Goal: Task Accomplishment & Management: Manage account settings

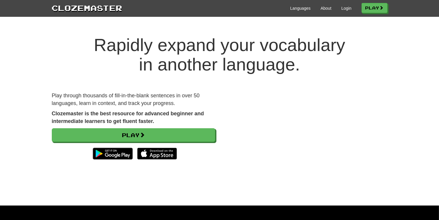
scroll to position [547, 0]
click at [342, 5] on div "Languages About Login Play" at bounding box center [255, 7] width 265 height 11
click at [341, 8] on link "Login" at bounding box center [346, 8] width 10 height 6
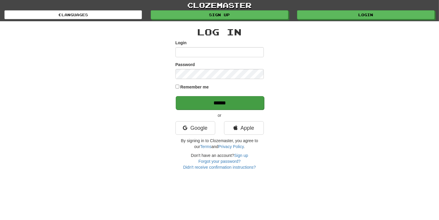
scroll to position [547, 0]
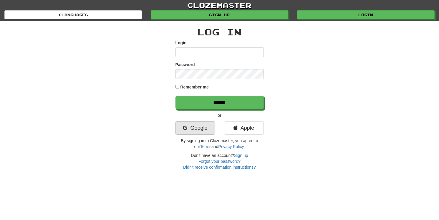
type input "**********"
click at [198, 128] on link "Google" at bounding box center [196, 128] width 40 height 14
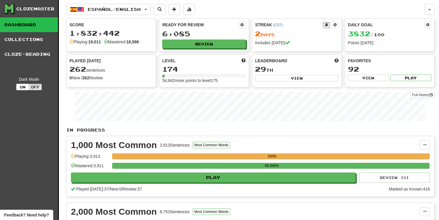
scroll to position [547, 0]
